Goal: Register for event/course

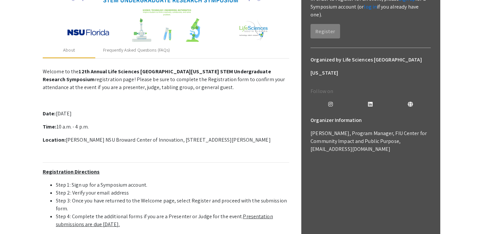
scroll to position [92, 0]
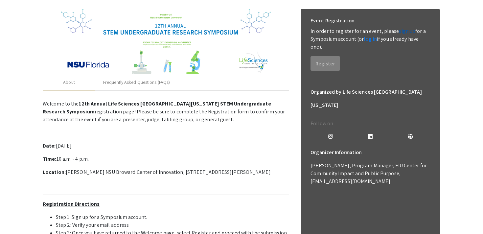
click at [403, 32] on link "sign up" at bounding box center [407, 31] width 16 height 7
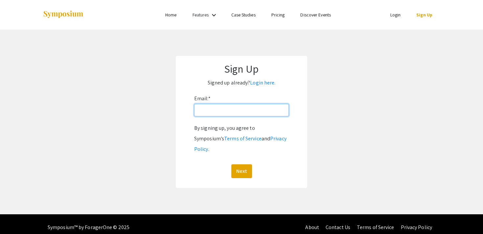
click at [247, 112] on input "Email: *" at bounding box center [241, 110] width 95 height 12
type input "[EMAIL_ADDRESS][DOMAIN_NAME]"
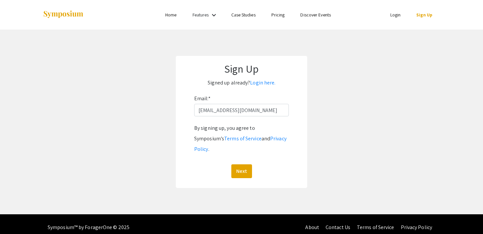
click at [243, 153] on div "By signing up, you agree to Symposium’s Terms of Service and Privacy Policy . N…" at bounding box center [241, 150] width 95 height 55
click at [243, 164] on button "Next" at bounding box center [241, 171] width 21 height 14
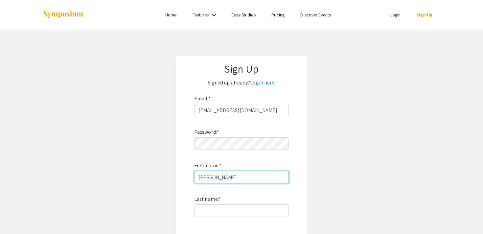
type input "[PERSON_NAME]"
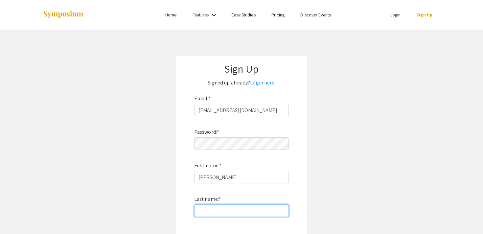
type input "Tarongoy"
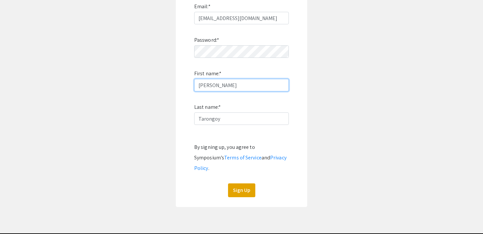
scroll to position [98, 0]
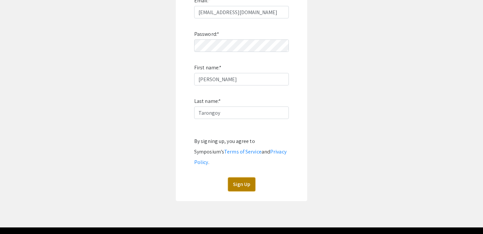
click at [238, 177] on button "Sign Up" at bounding box center [241, 184] width 27 height 14
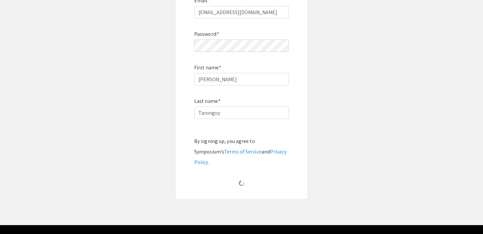
scroll to position [12, 0]
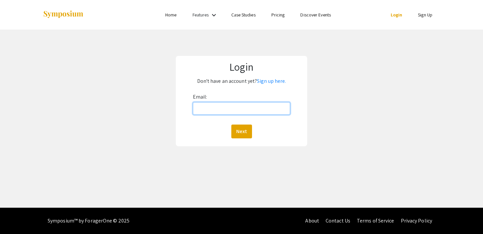
click at [220, 107] on input "Email:" at bounding box center [242, 108] width 98 height 12
type input "[EMAIL_ADDRESS][DOMAIN_NAME]"
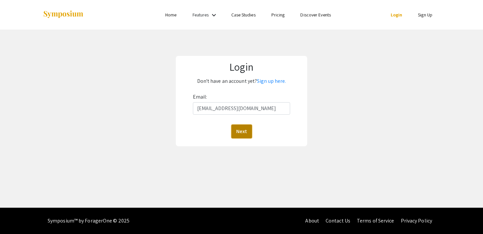
click at [243, 133] on button "Next" at bounding box center [241, 131] width 21 height 14
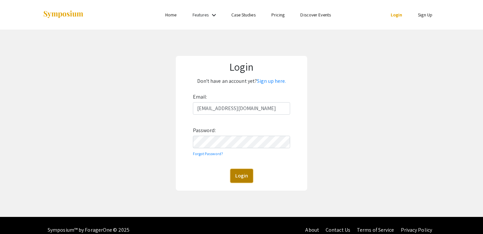
click at [246, 172] on button "Login" at bounding box center [241, 176] width 23 height 14
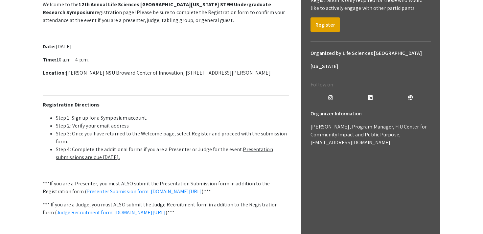
scroll to position [52, 0]
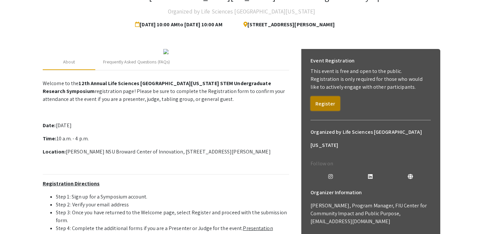
click at [324, 103] on button "Register" at bounding box center [325, 103] width 30 height 14
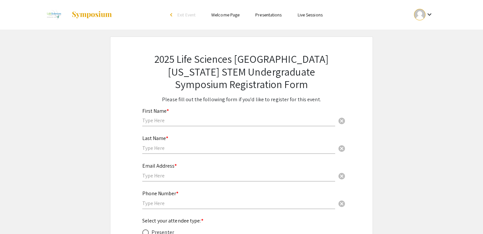
click at [252, 122] on input "text" at bounding box center [238, 120] width 193 height 7
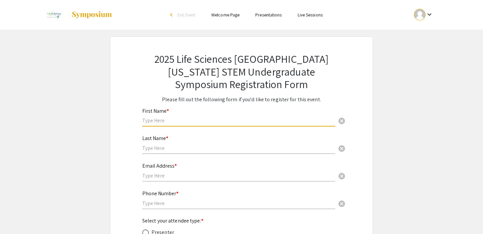
type input "[PERSON_NAME]"
type input "Tarongoy"
type input "2397475139"
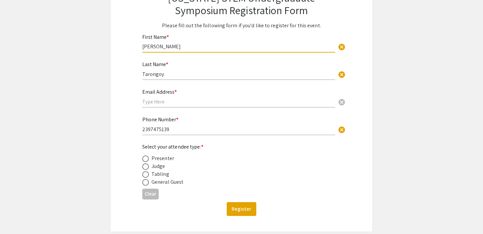
scroll to position [77, 0]
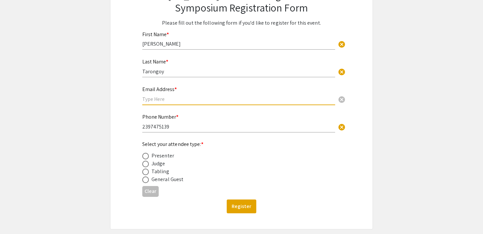
click at [222, 101] on input "text" at bounding box center [238, 99] width 193 height 7
type input "[EMAIL_ADDRESS][DOMAIN_NAME]"
click at [167, 182] on div "General Guest" at bounding box center [167, 179] width 32 height 8
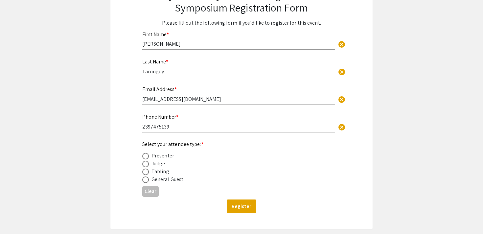
click at [144, 180] on span at bounding box center [145, 179] width 7 height 7
click at [144, 180] on input "radio" at bounding box center [145, 179] width 7 height 7
radio input "true"
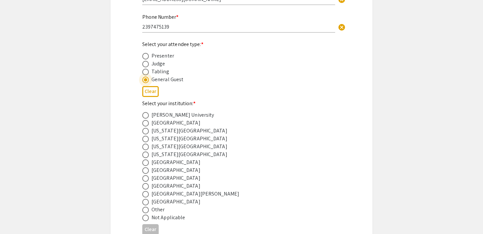
scroll to position [177, 0]
click at [144, 139] on span at bounding box center [145, 138] width 7 height 7
click at [144, 139] on input "radio" at bounding box center [145, 138] width 7 height 7
radio input "true"
click at [313, 109] on div "Select your institution: * [PERSON_NAME][GEOGRAPHIC_DATA] [GEOGRAPHIC_DATA] [US…" at bounding box center [236, 160] width 188 height 122
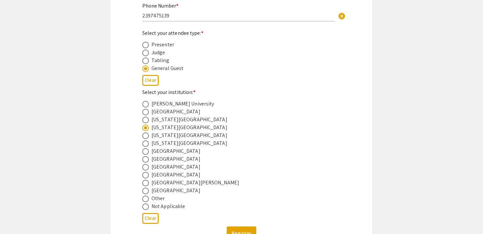
scroll to position [244, 0]
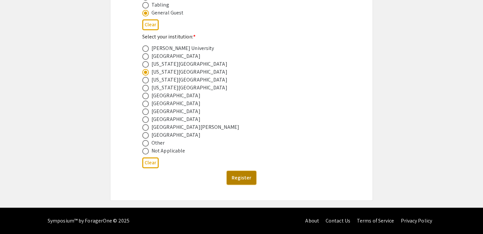
click at [244, 179] on button "Register" at bounding box center [242, 178] width 30 height 14
